Goal: Task Accomplishment & Management: Manage account settings

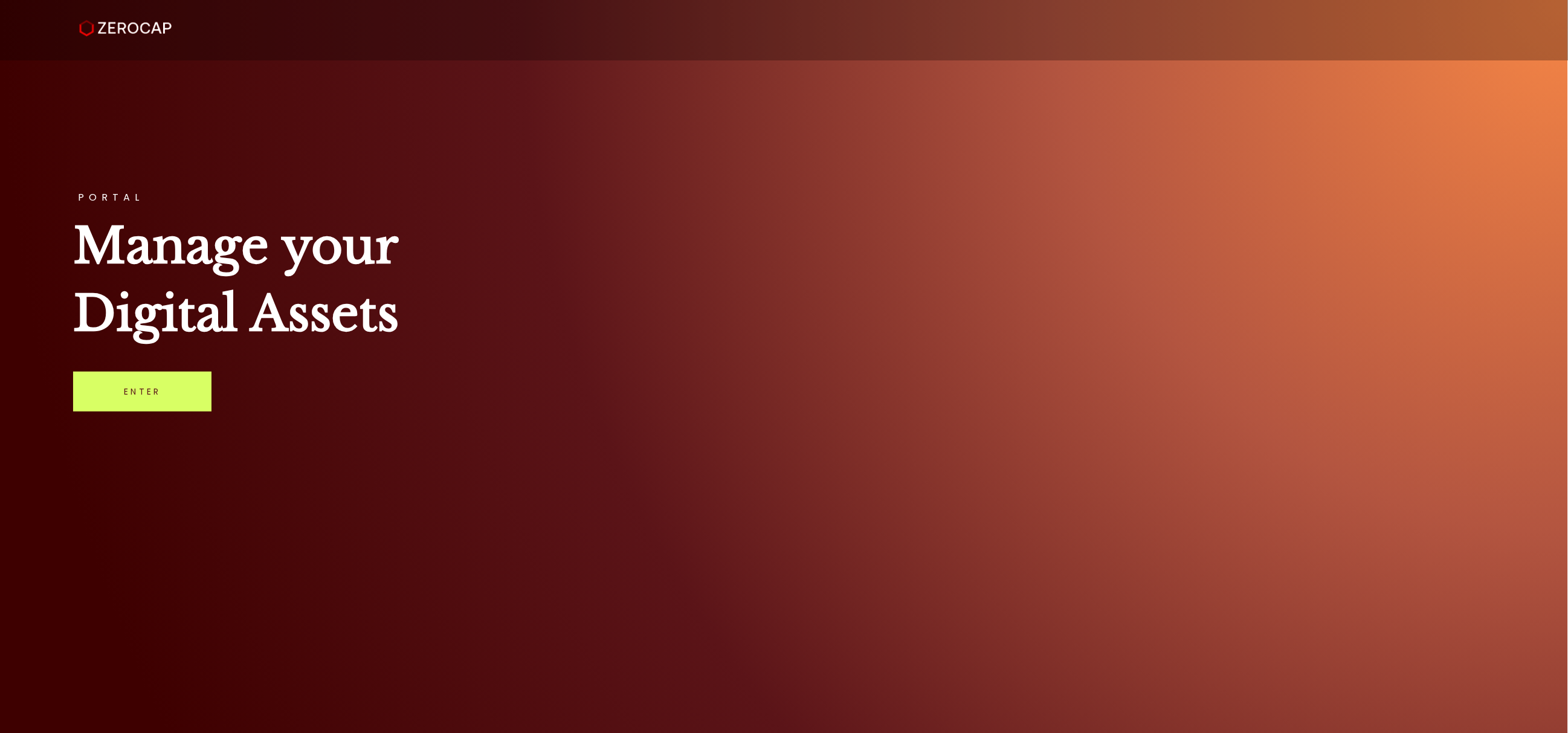
drag, startPoint x: 170, startPoint y: 399, endPoint x: 238, endPoint y: 403, distance: 68.1
click at [170, 399] on link "Enter" at bounding box center [142, 391] width 139 height 40
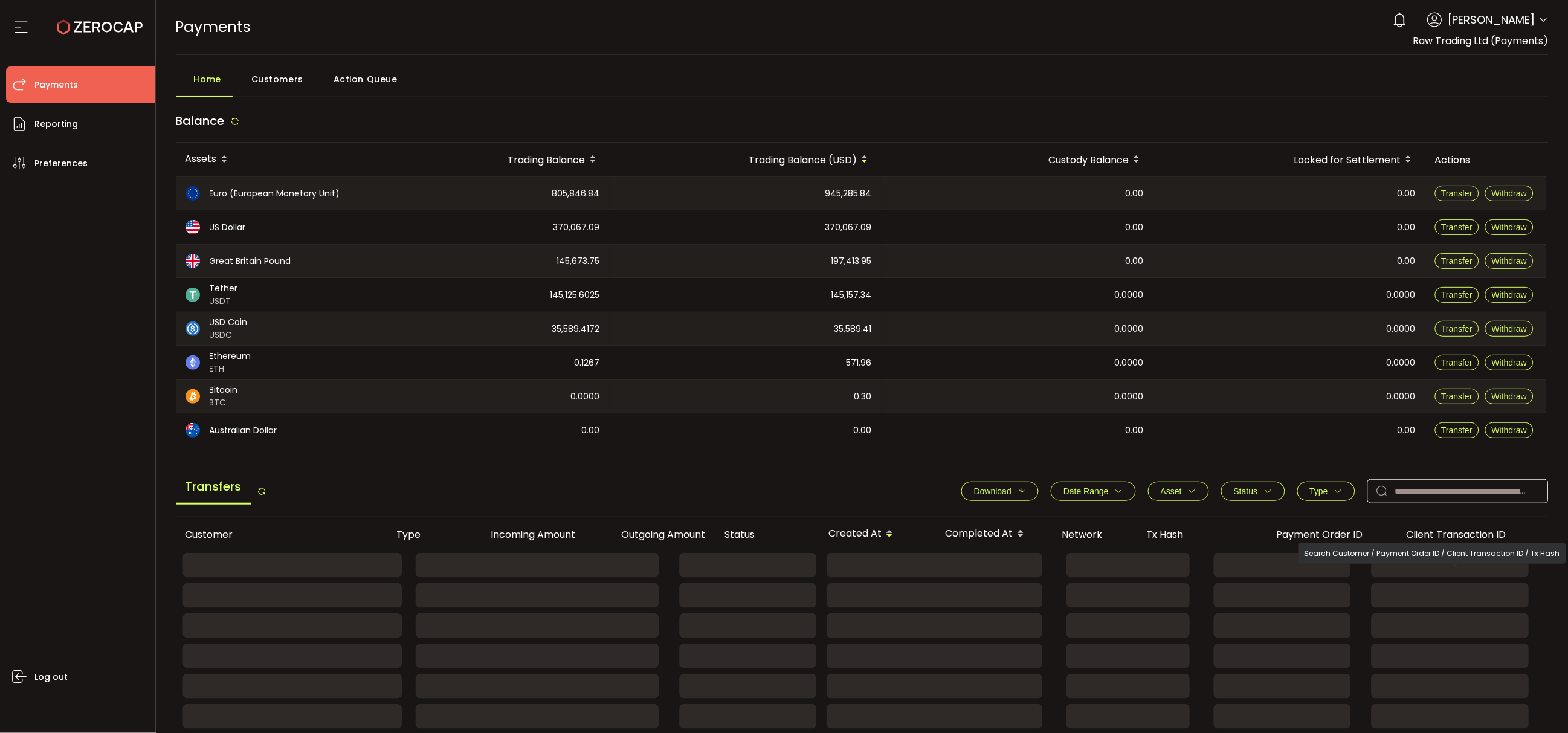
click at [1450, 588] on rect at bounding box center [861, 596] width 1370 height 27
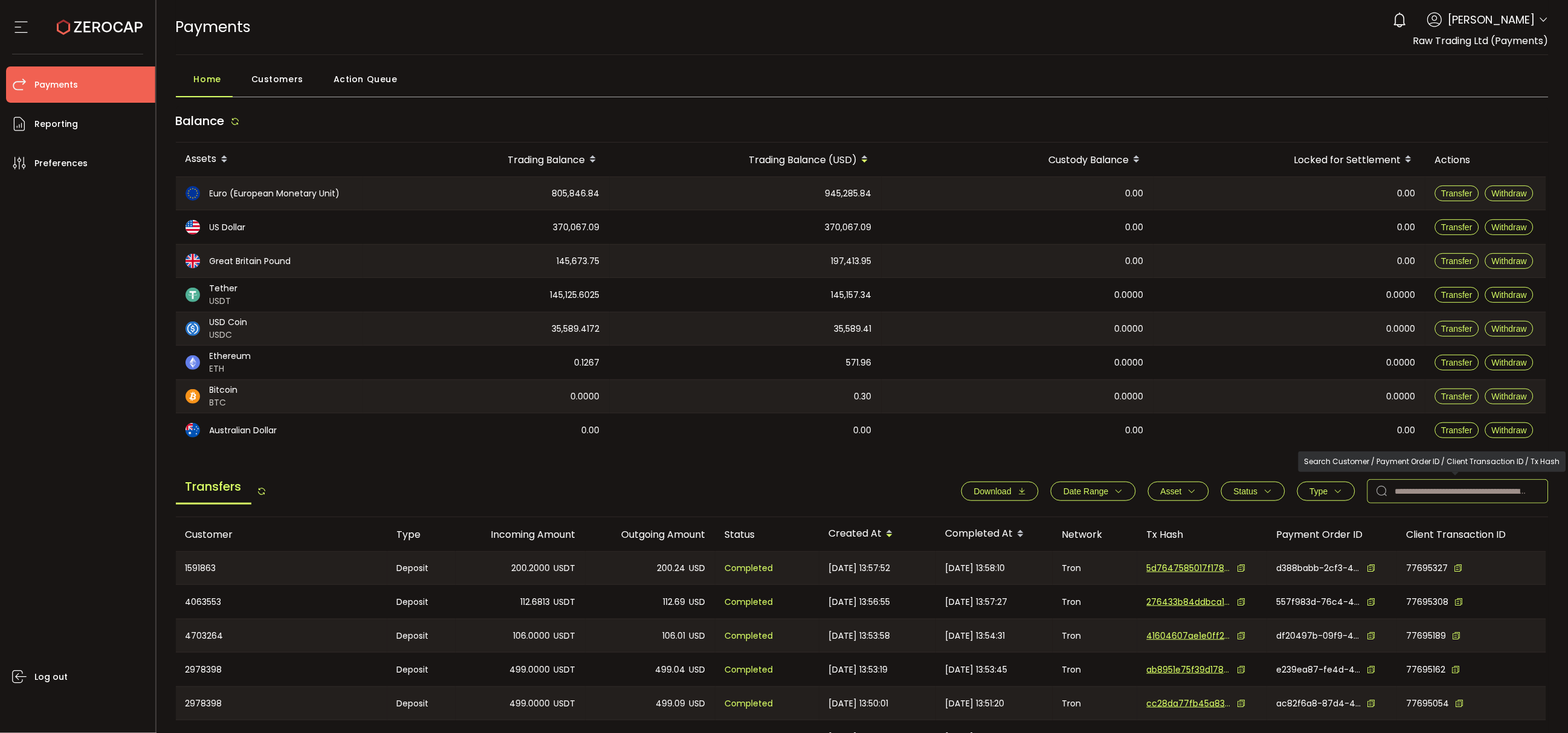
click at [1486, 490] on input "text" at bounding box center [1458, 491] width 181 height 24
paste input "*******"
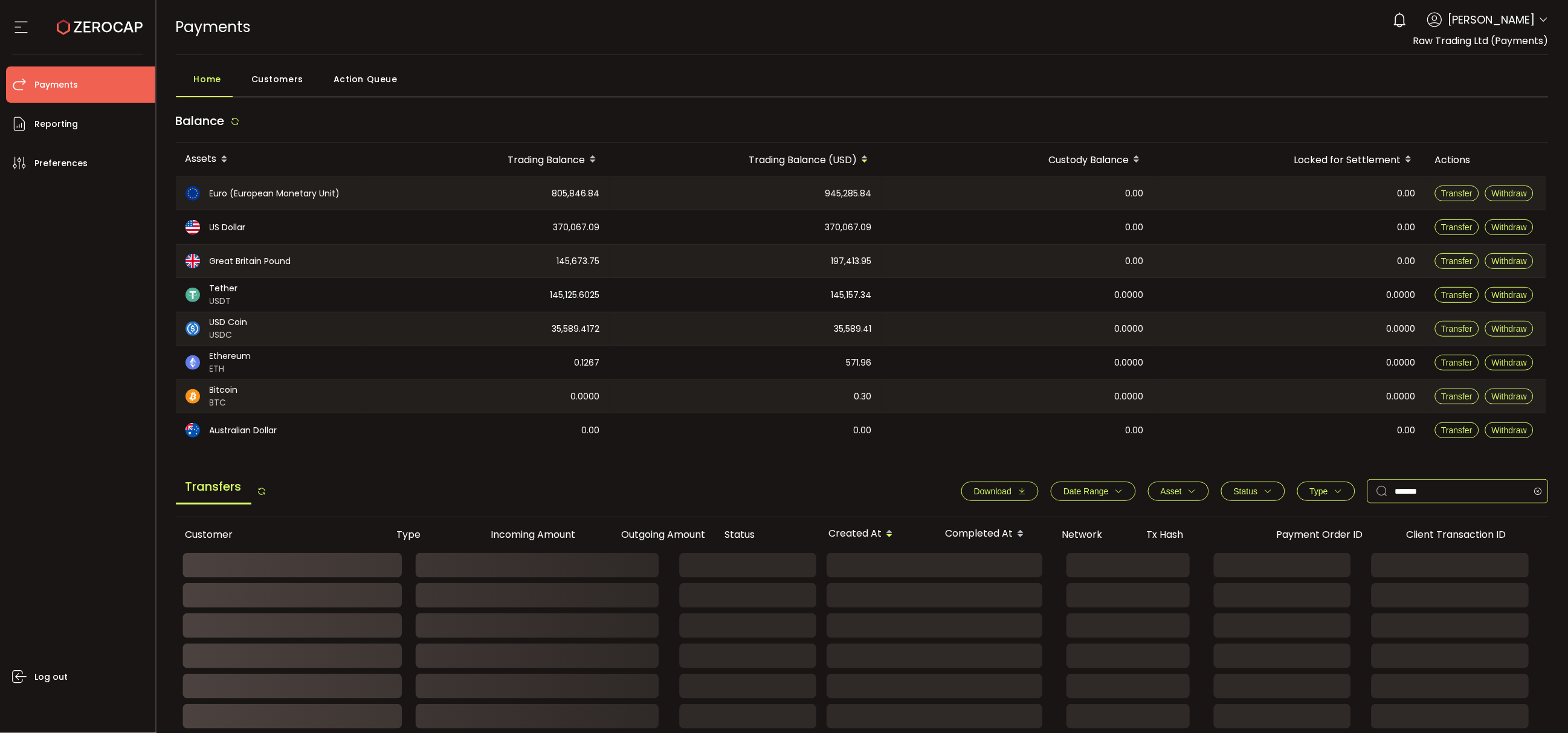
type input "*******"
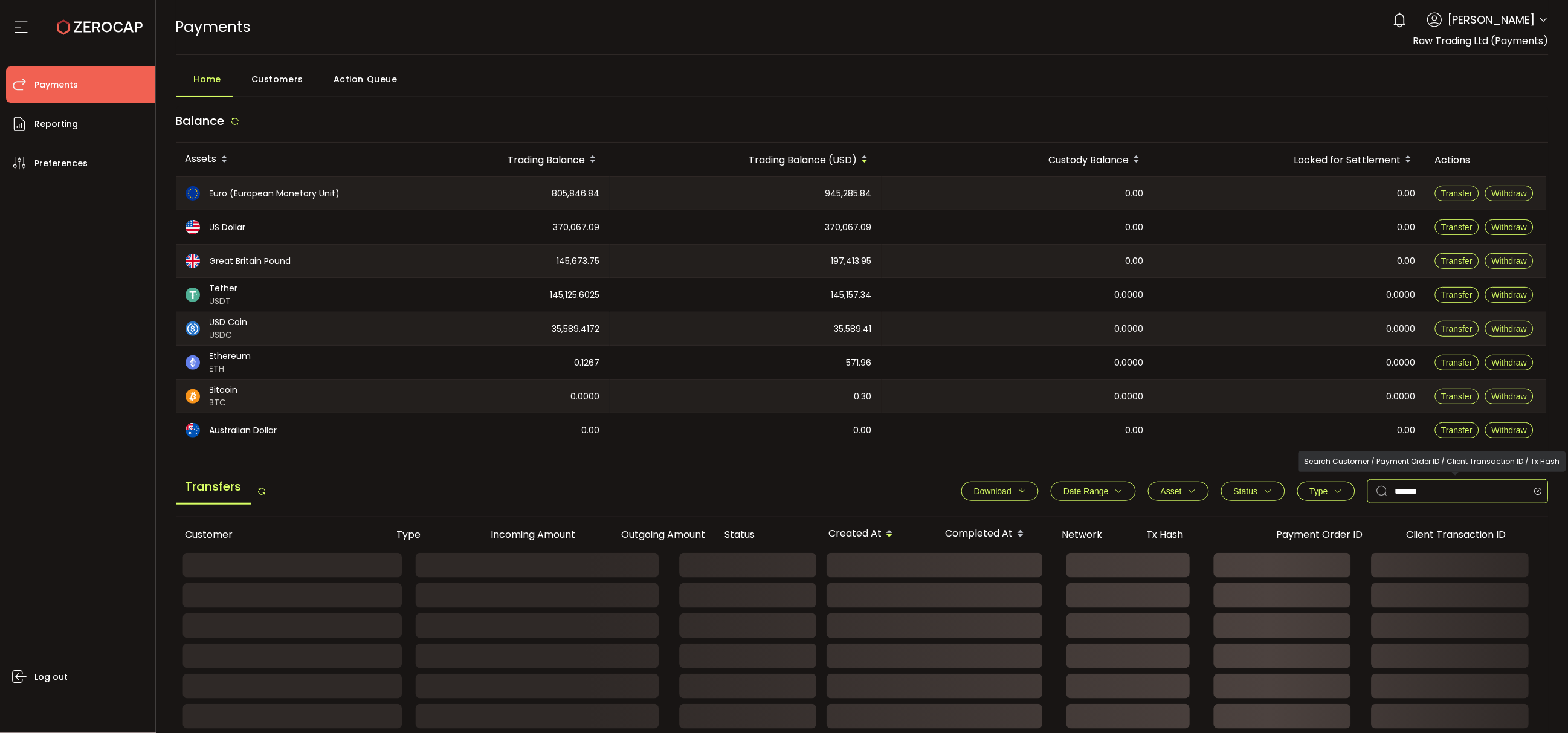
drag, startPoint x: 1460, startPoint y: 490, endPoint x: 1154, endPoint y: 496, distance: 306.1
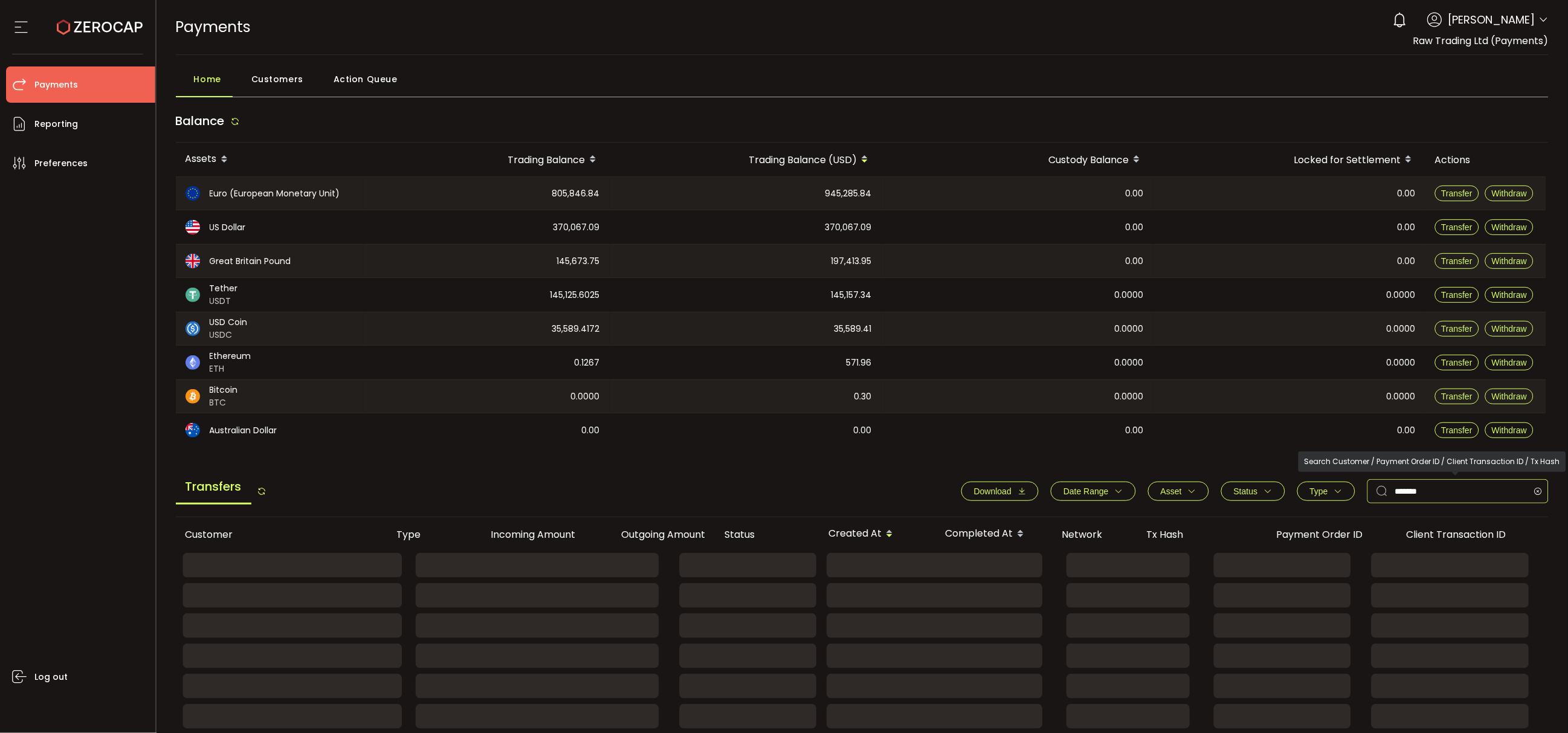
click at [1154, 496] on div "Download Date Range - Asset BTC ETH EUR GBP USD USDC USDT Clear Apply Status Ap…" at bounding box center [1248, 491] width 599 height 24
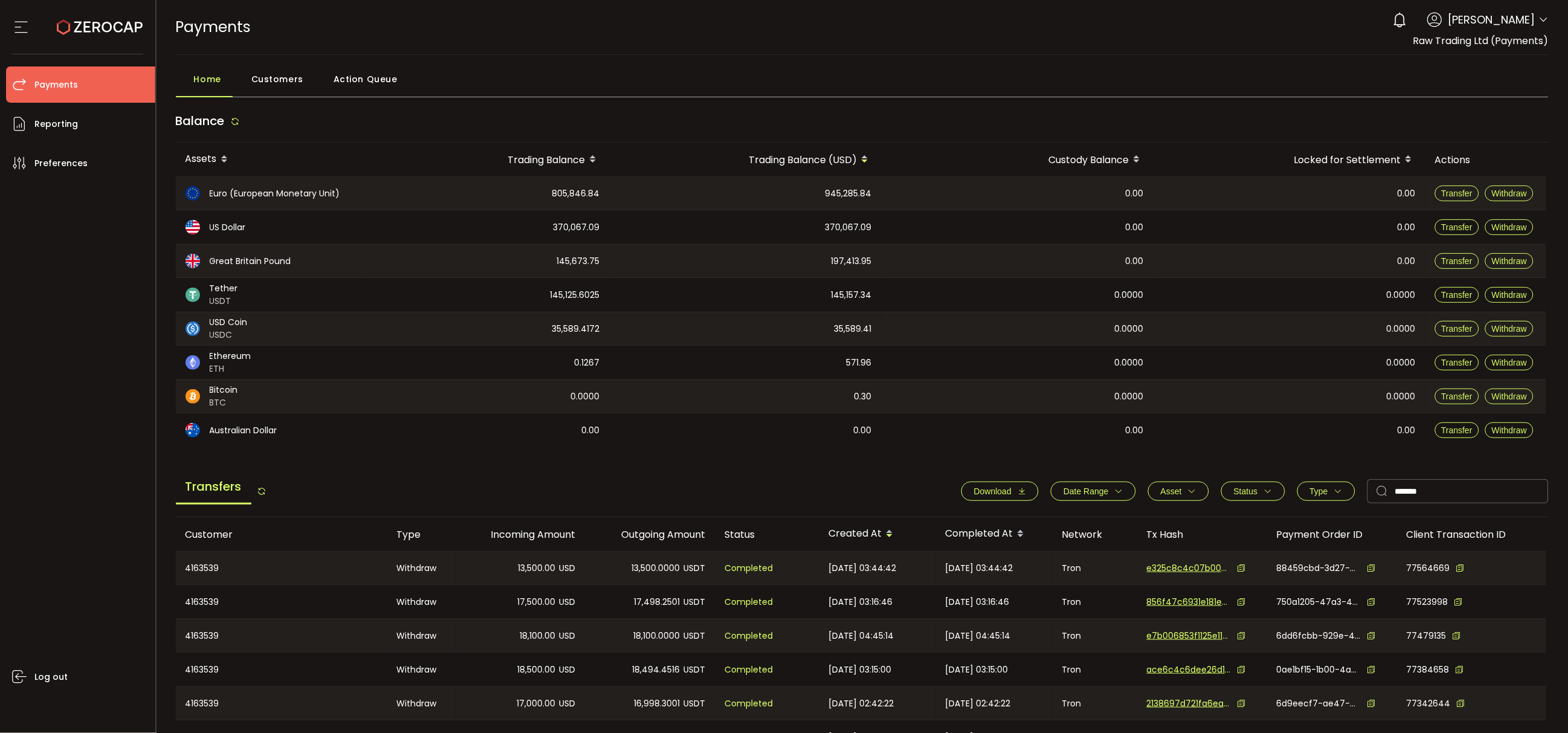
click at [1155, 94] on div "Home Customers Action Queue" at bounding box center [862, 82] width 1373 height 30
click at [1543, 19] on icon at bounding box center [1543, 20] width 9 height 9
click at [66, 234] on div "Log out" at bounding box center [80, 453] width 150 height 543
click at [15, 28] on icon at bounding box center [21, 27] width 18 height 18
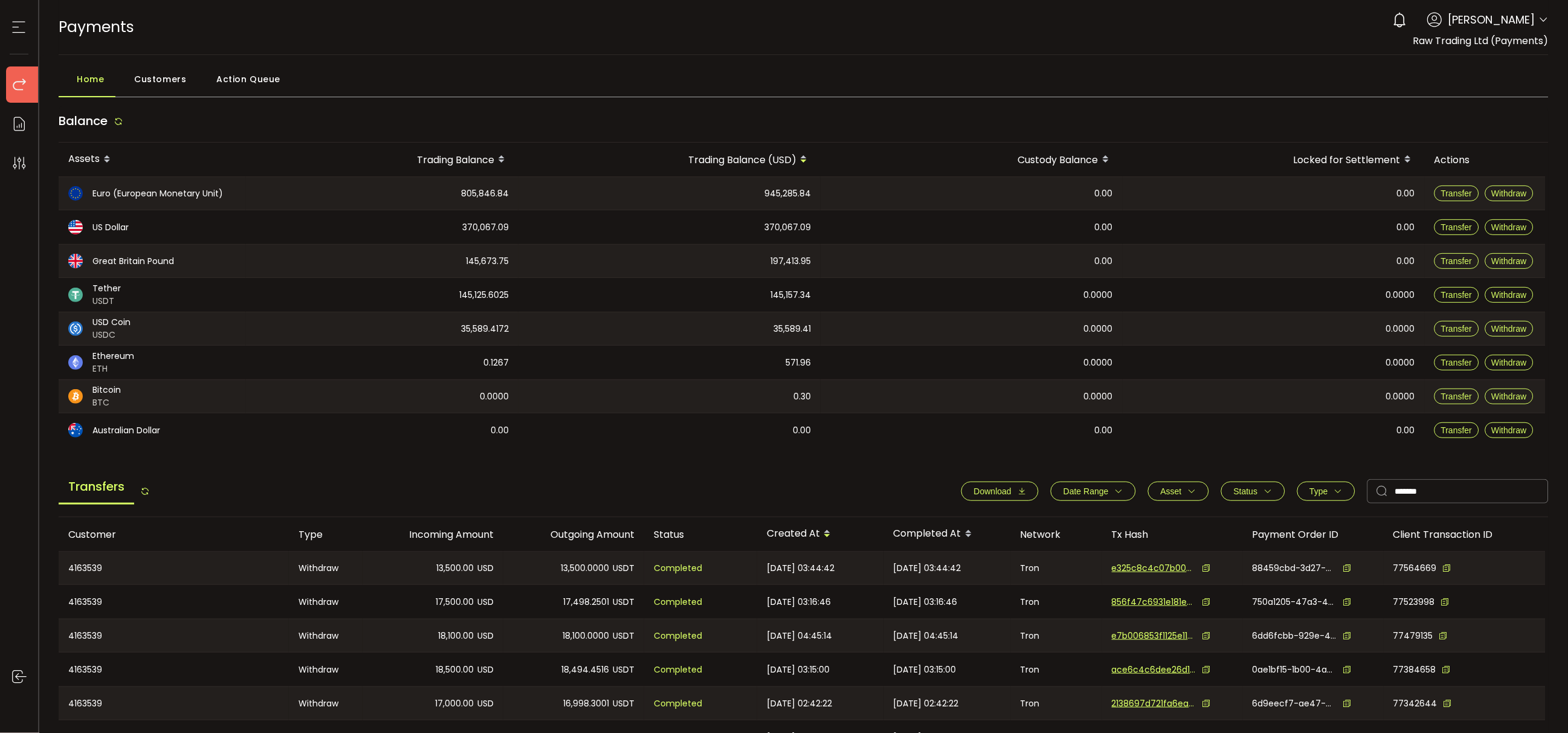
click at [15, 29] on icon at bounding box center [18, 27] width 18 height 18
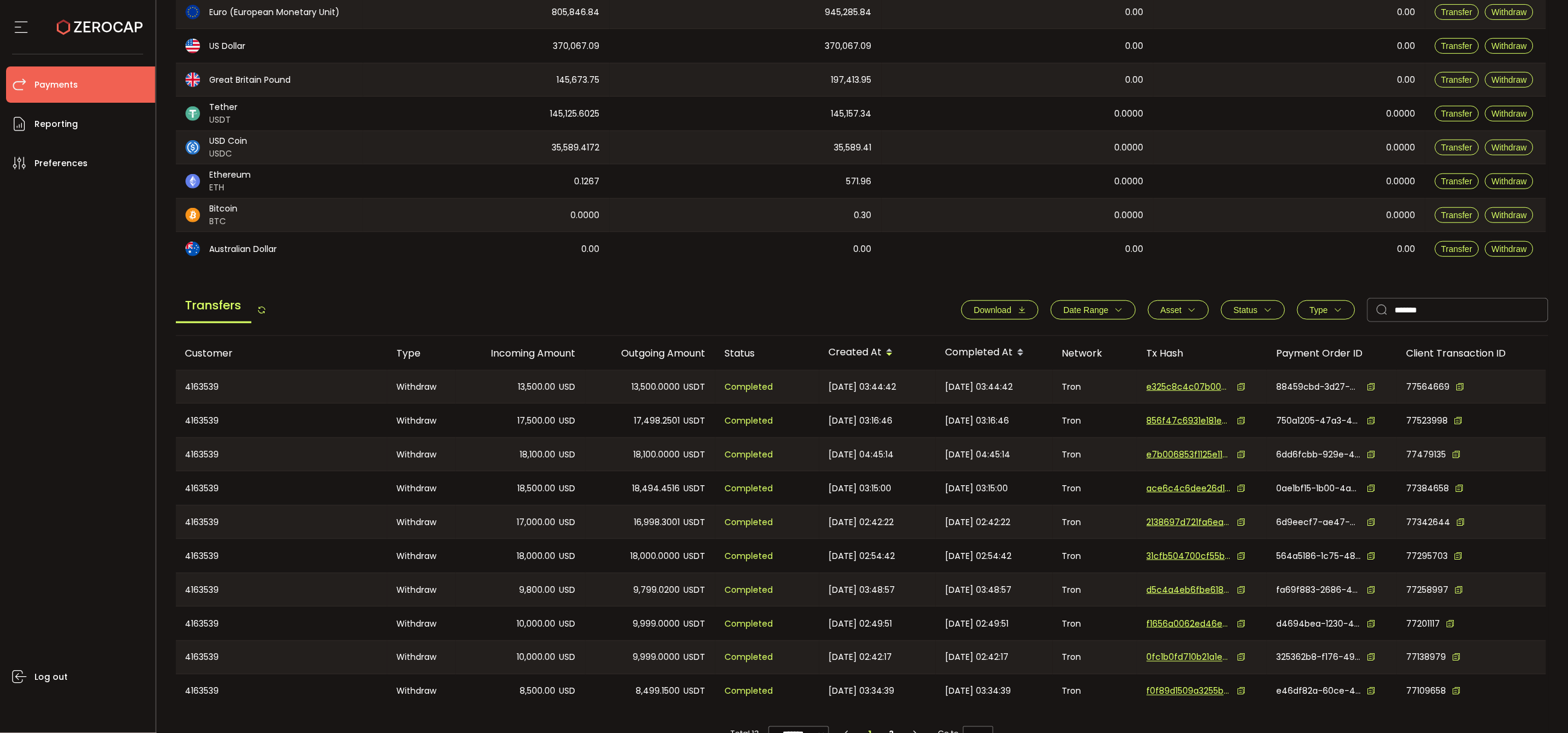
scroll to position [209, 0]
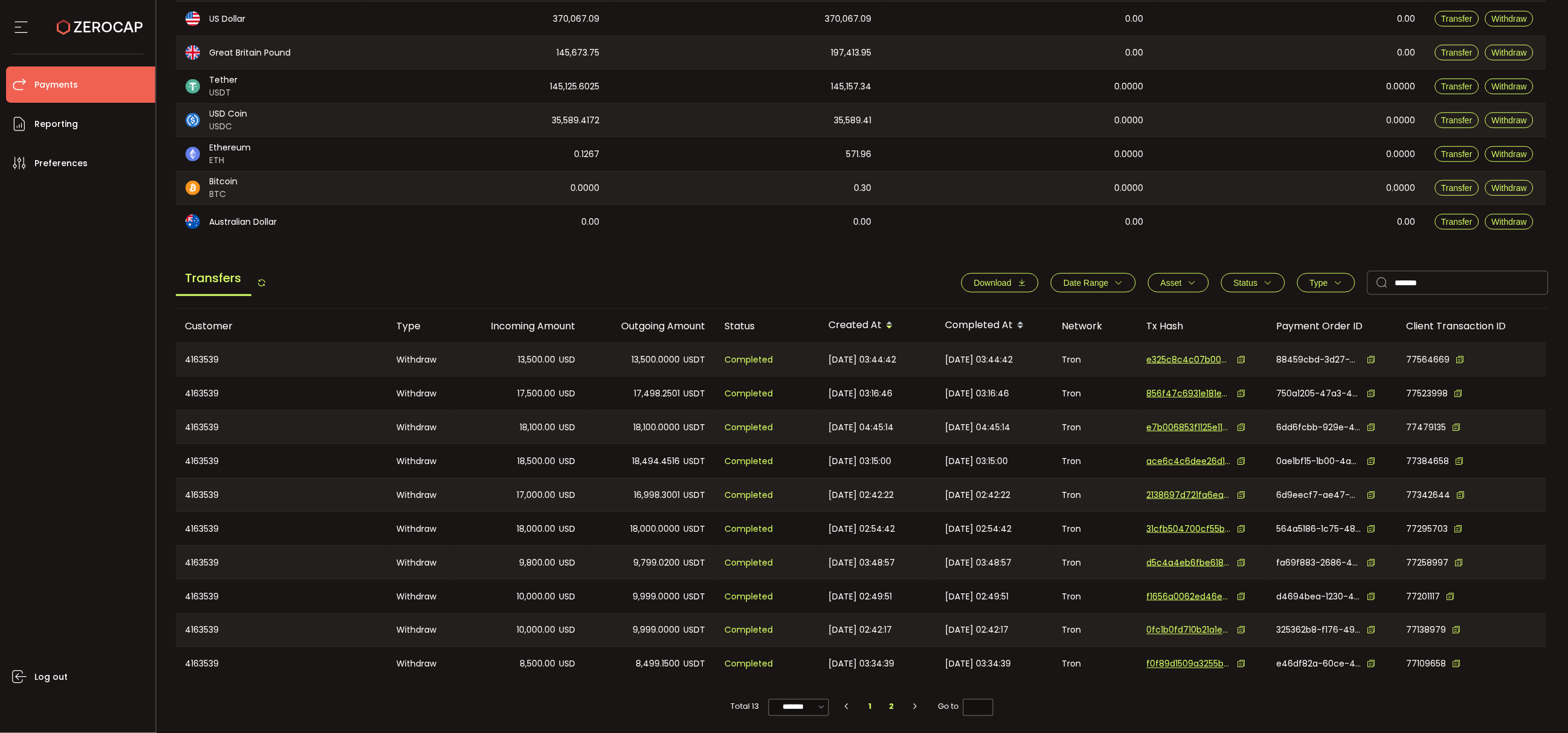
click at [887, 707] on li "2" at bounding box center [892, 707] width 22 height 17
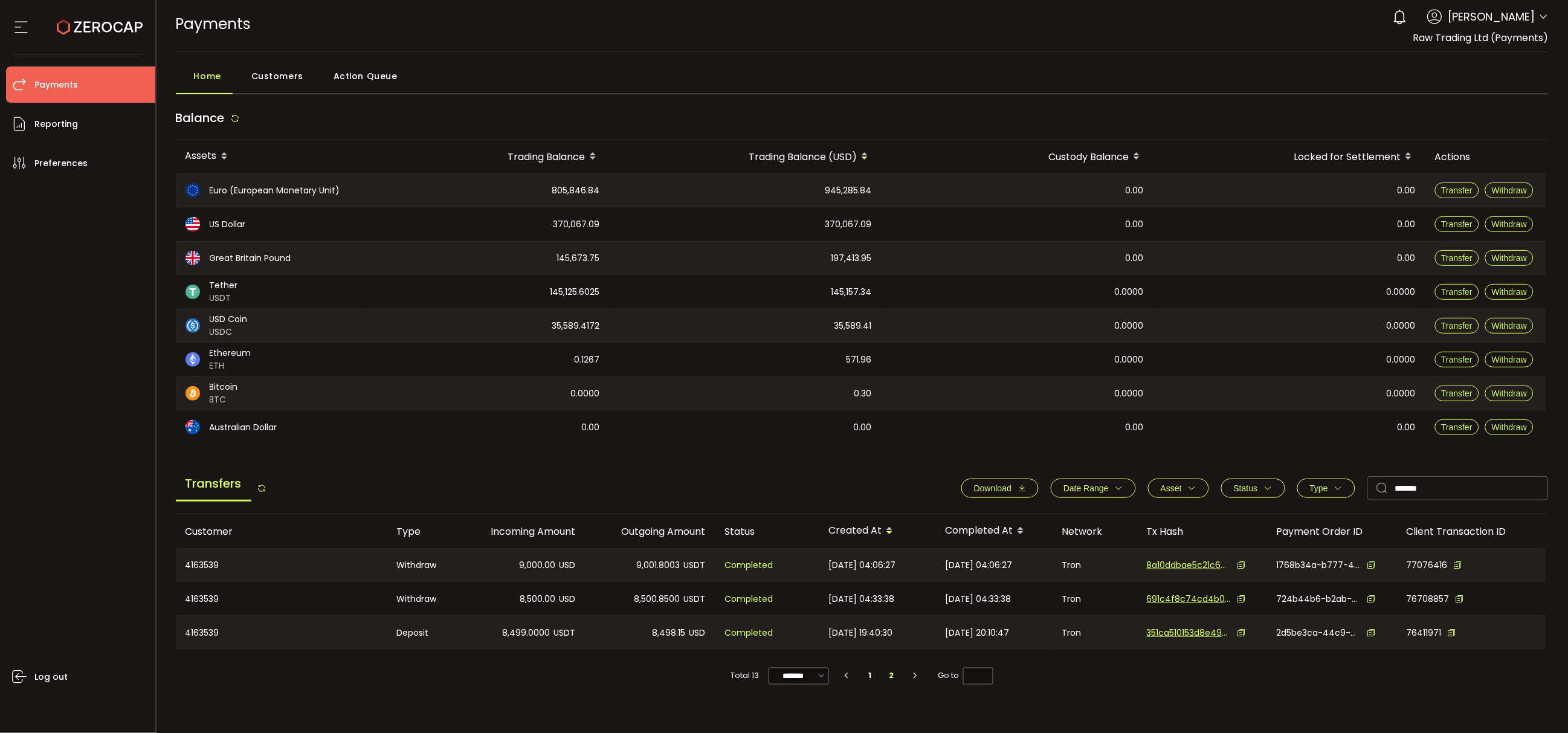
scroll to position [3, 0]
click at [868, 677] on li "1" at bounding box center [870, 675] width 22 height 17
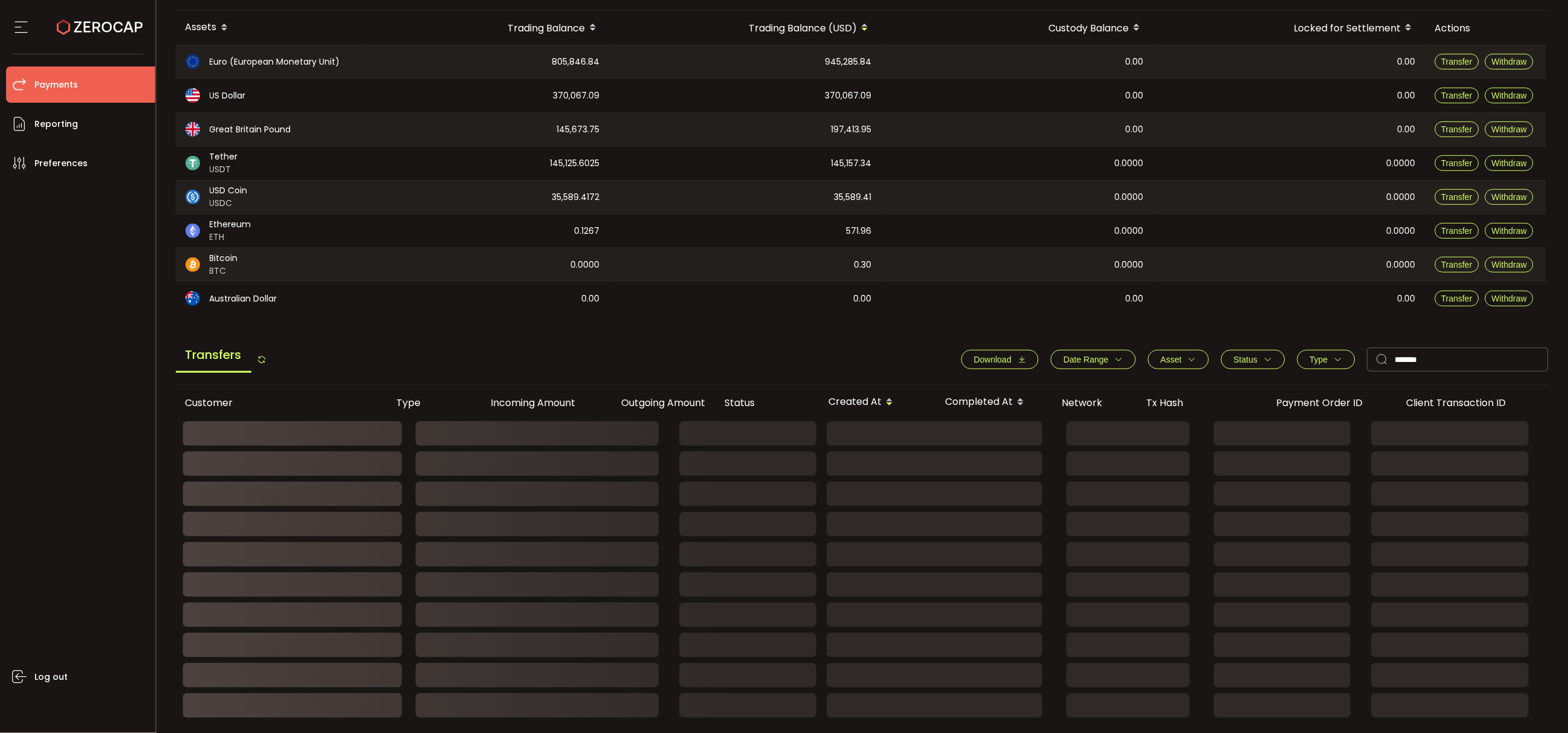
scroll to position [0, 0]
